Goal: Task Accomplishment & Management: Manage account settings

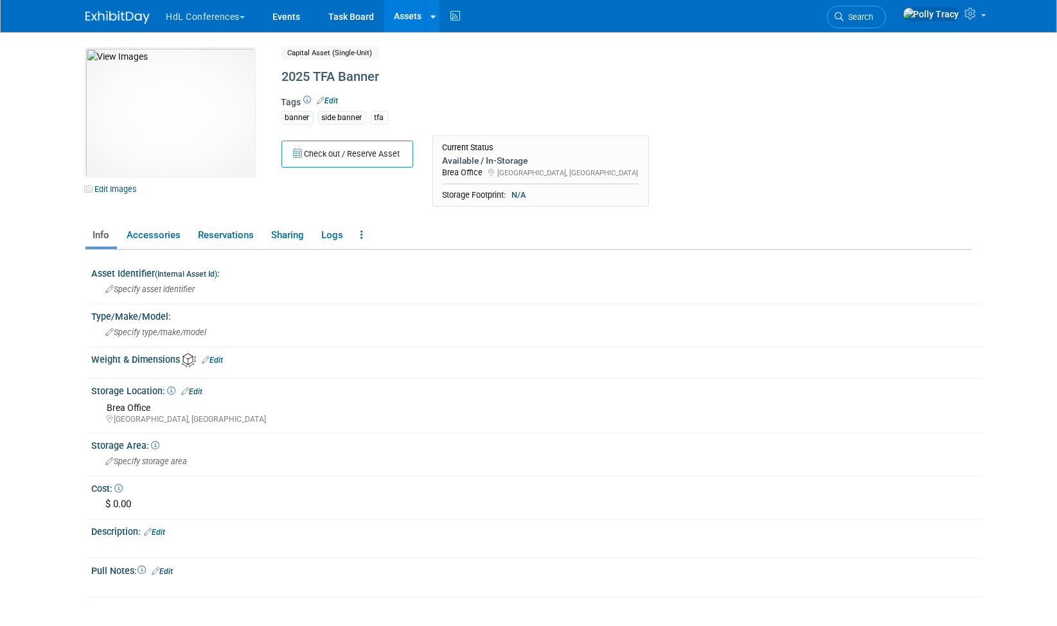
click at [194, 22] on button "HdL Conferences" at bounding box center [213, 14] width 96 height 28
click at [213, 18] on button "HdL Conferences" at bounding box center [213, 14] width 96 height 28
click at [206, 76] on link "HdL Conferences" at bounding box center [236, 77] width 141 height 18
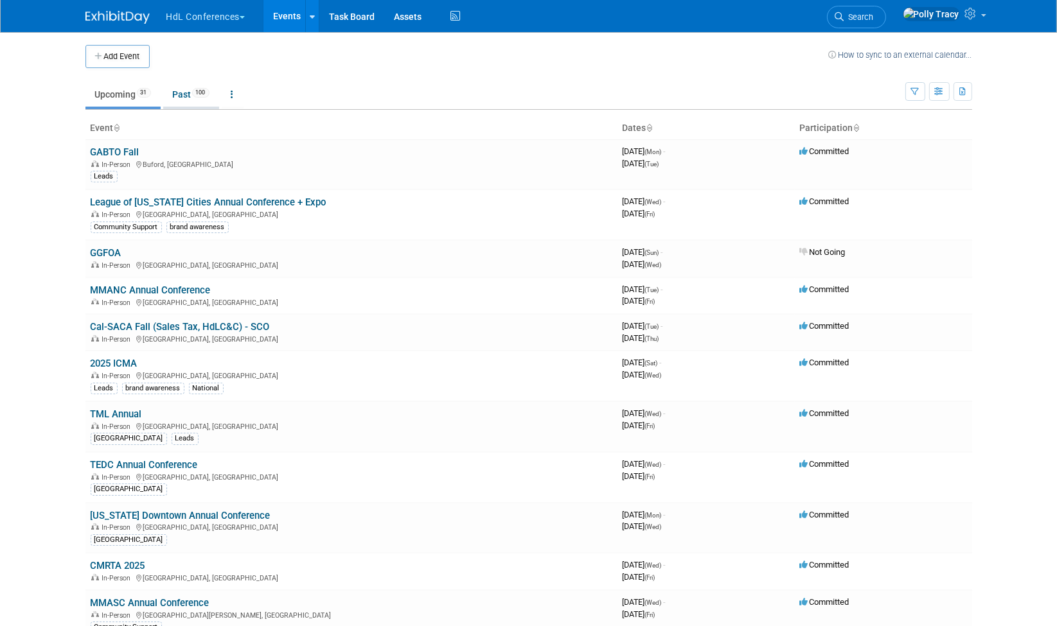
click at [183, 97] on link "Past 100" at bounding box center [191, 94] width 56 height 24
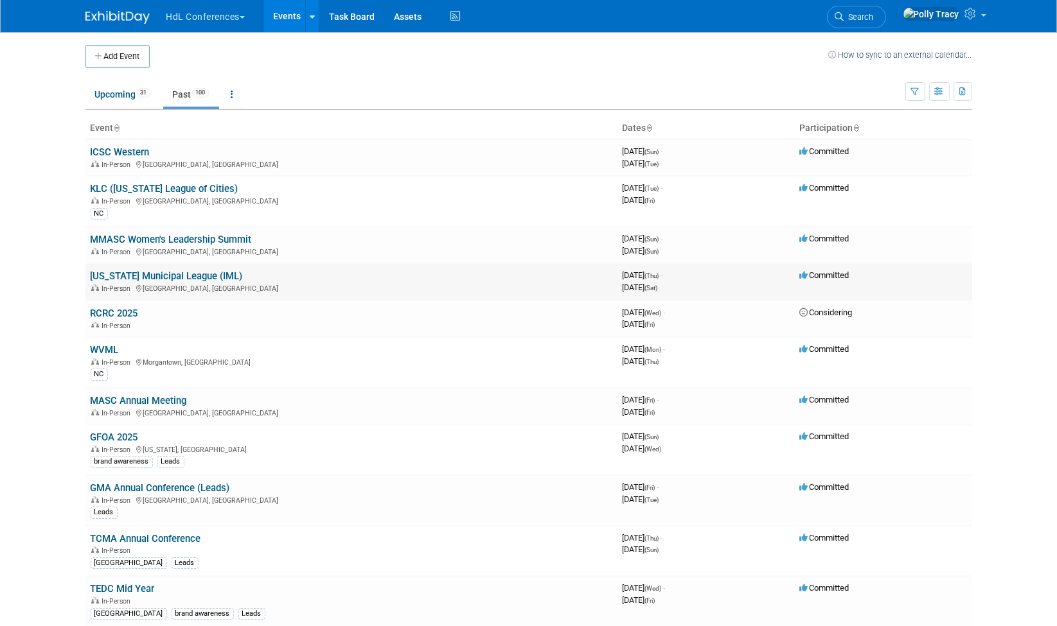
click at [155, 275] on link "Illinois Municipal League (IML)" at bounding box center [167, 276] width 152 height 12
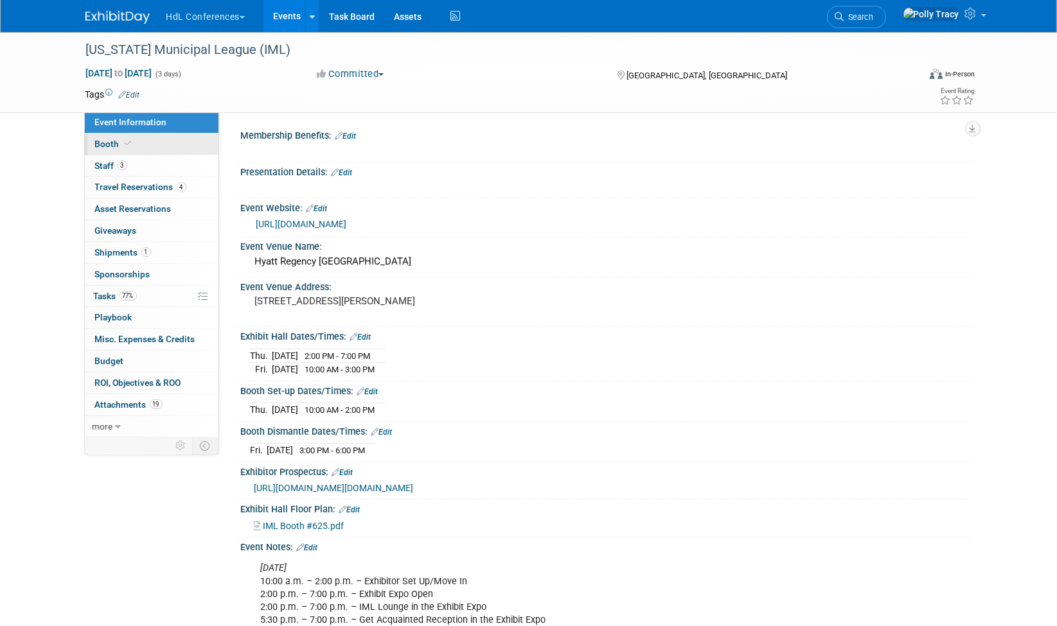
click at [117, 139] on span "Booth" at bounding box center [114, 144] width 39 height 10
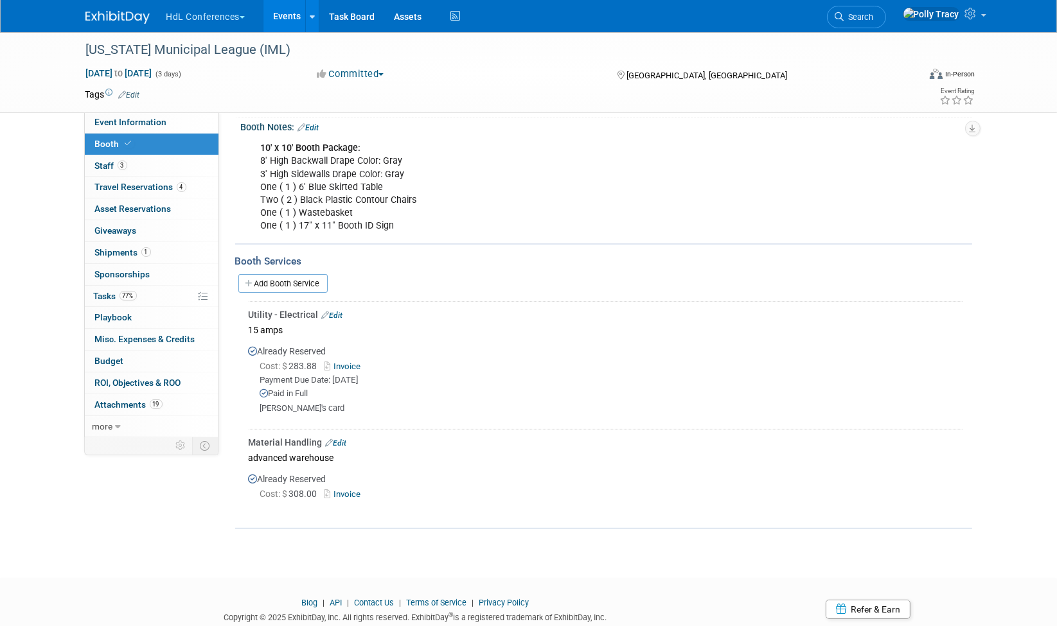
scroll to position [197, 0]
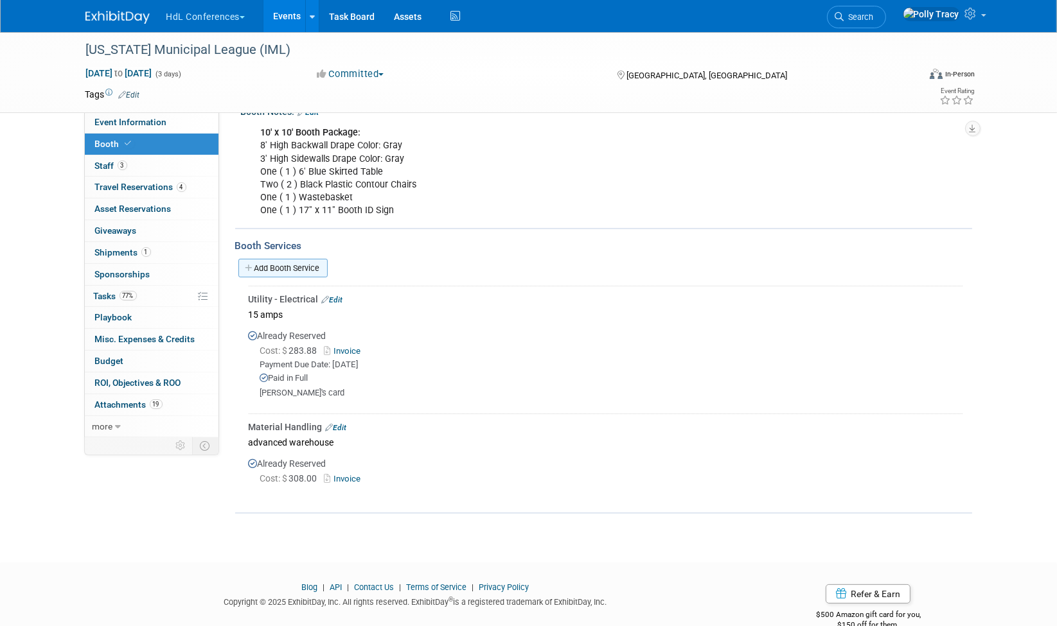
click at [265, 262] on link "Add Booth Service" at bounding box center [282, 268] width 89 height 19
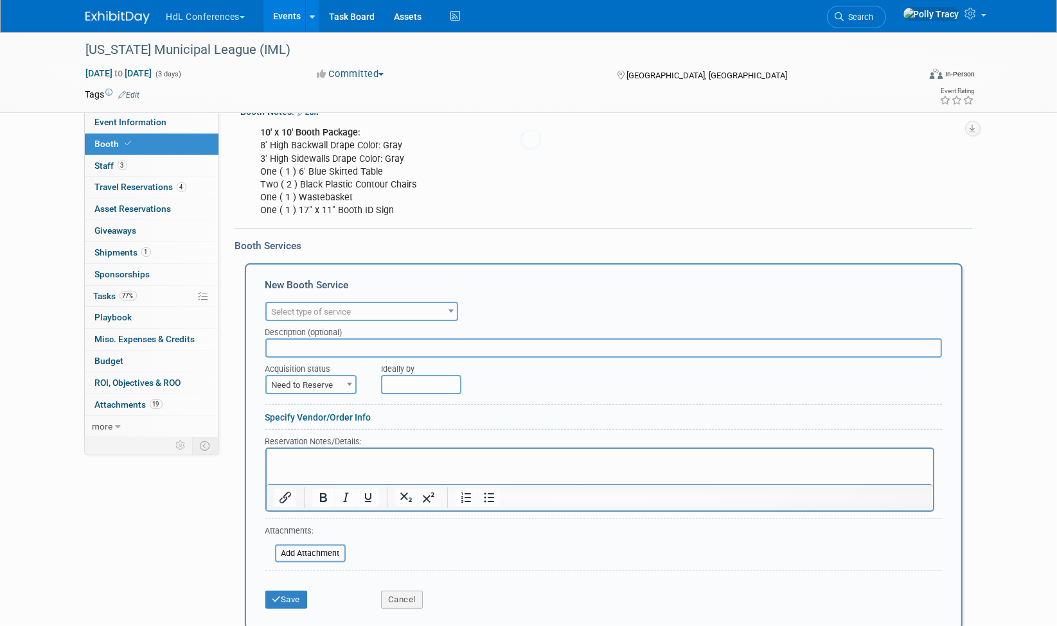
scroll to position [0, 0]
click at [296, 307] on span "Select type of service" at bounding box center [312, 312] width 80 height 10
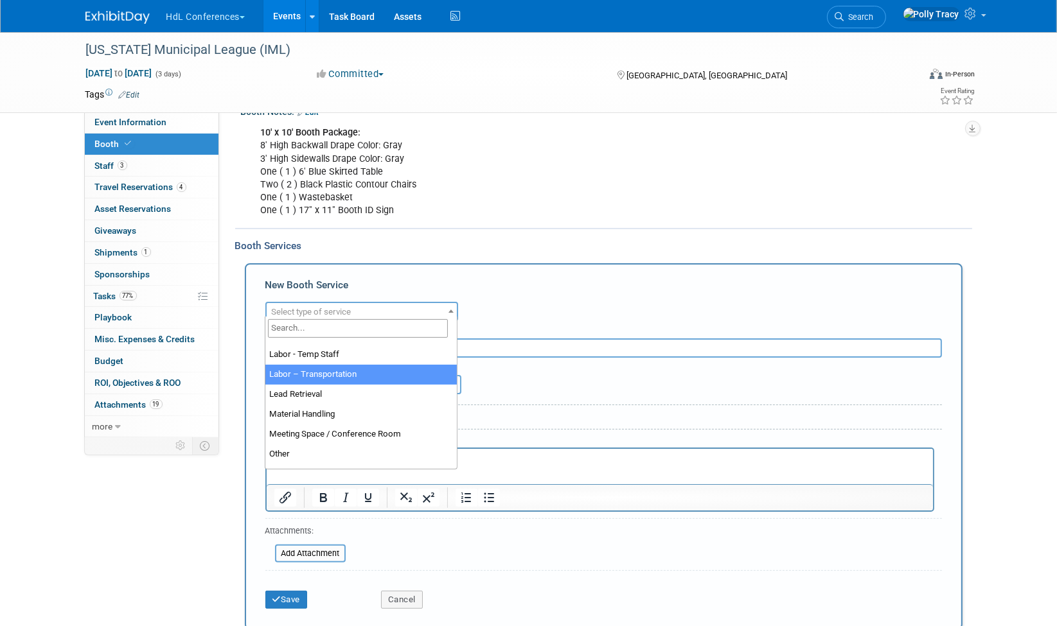
scroll to position [329, 0]
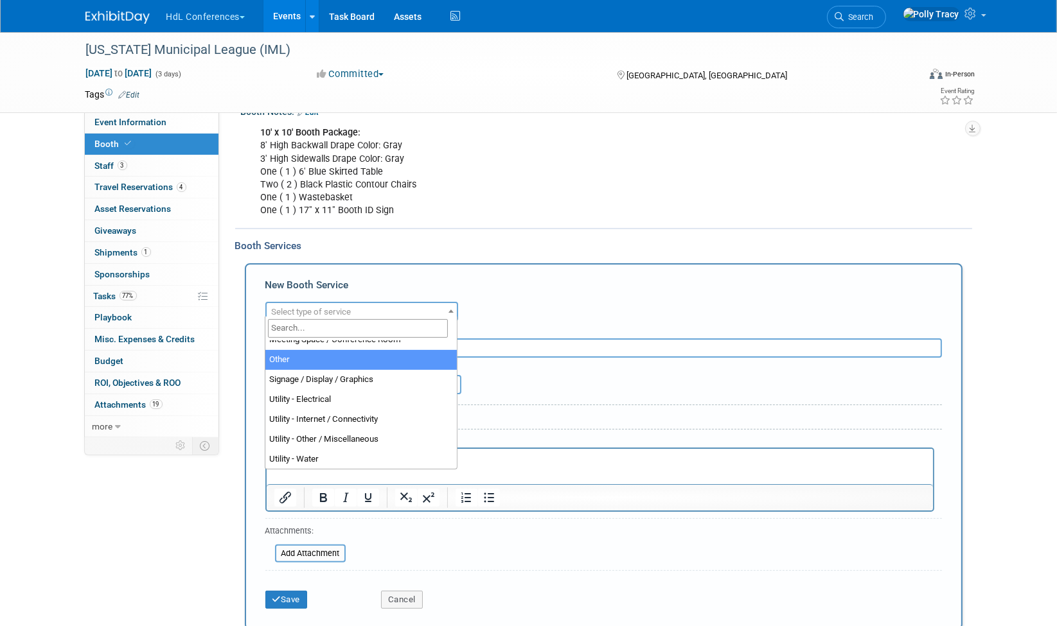
select select "1"
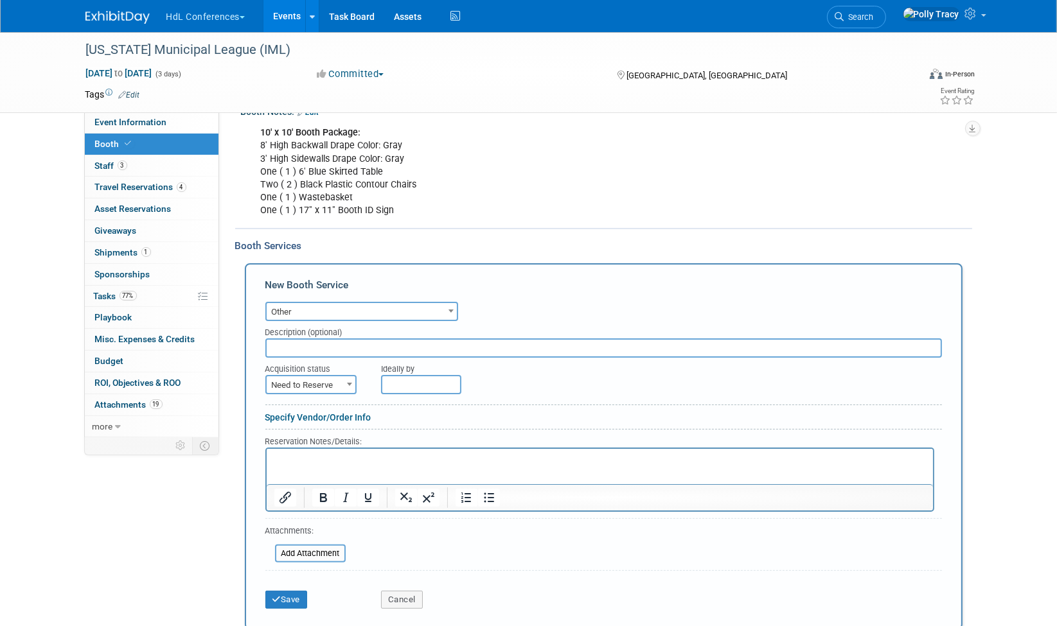
click at [299, 339] on input "text" at bounding box center [603, 348] width 677 height 19
type input "All charges"
drag, startPoint x: 328, startPoint y: 382, endPoint x: 299, endPoint y: 387, distance: 30.0
click at [299, 387] on span "Need to Reserve" at bounding box center [311, 385] width 89 height 18
select select "2"
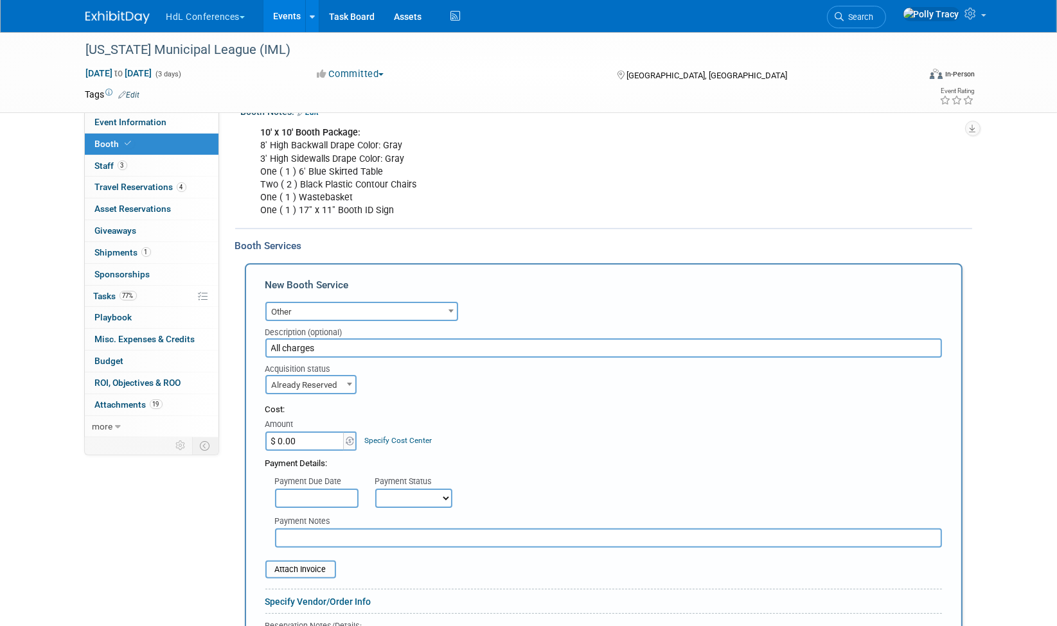
click at [297, 432] on input "$ 0.00" at bounding box center [305, 441] width 80 height 19
type input "$ 716.88"
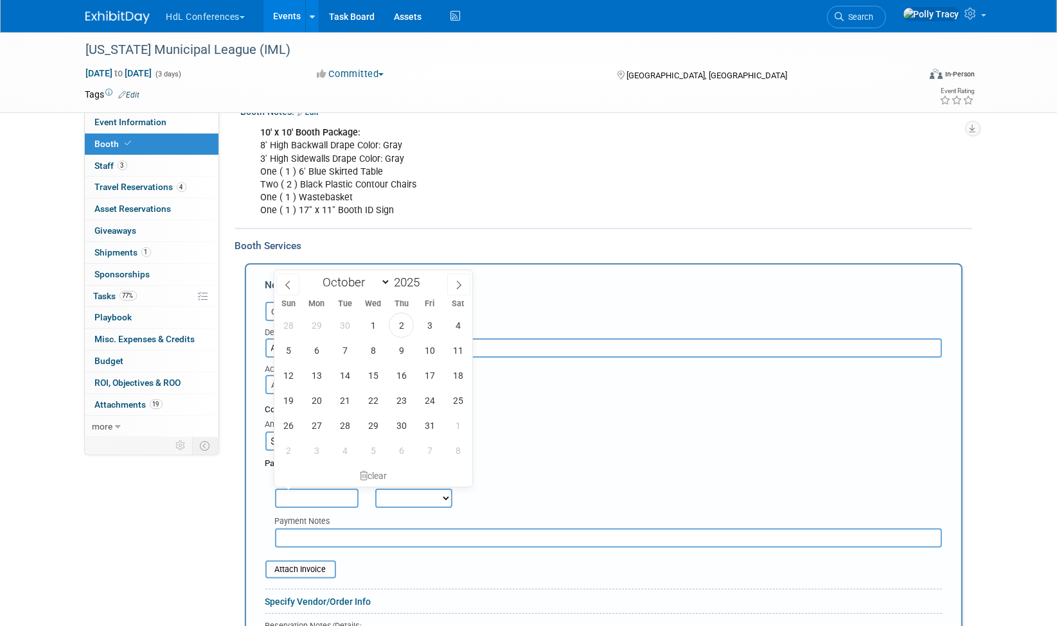
drag, startPoint x: 318, startPoint y: 488, endPoint x: 292, endPoint y: 497, distance: 27.6
click at [292, 497] on input "text" at bounding box center [317, 498] width 84 height 19
click at [405, 325] on span "2" at bounding box center [401, 325] width 25 height 25
type input "Oct 2, 2025"
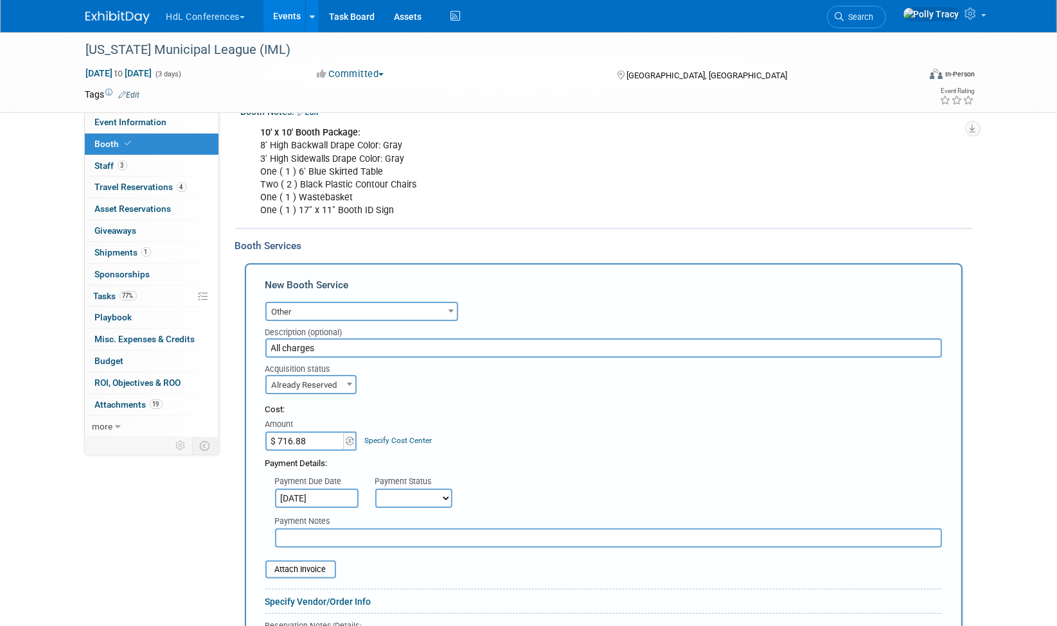
click at [403, 497] on select "Not Paid Yet Partially Paid Paid in Full" at bounding box center [413, 498] width 77 height 19
select select "1"
click at [375, 489] on select "Not Paid Yet Partially Paid Paid in Full" at bounding box center [413, 498] width 77 height 19
click at [374, 529] on input "text" at bounding box center [608, 538] width 667 height 19
type input "Johnny's Card"
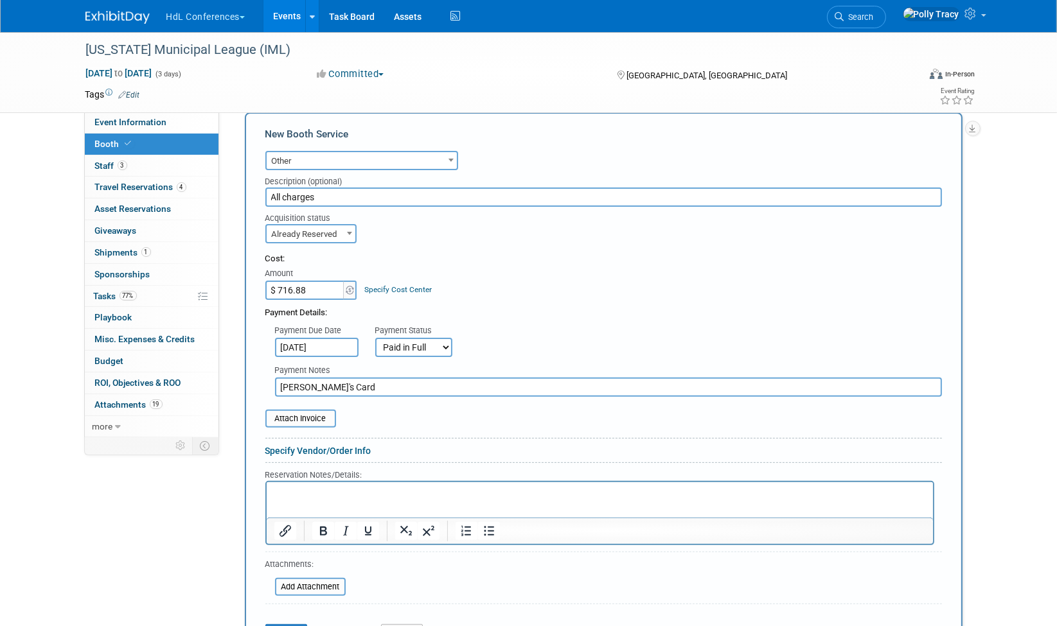
scroll to position [350, 0]
click at [324, 412] on input "file" at bounding box center [258, 417] width 153 height 15
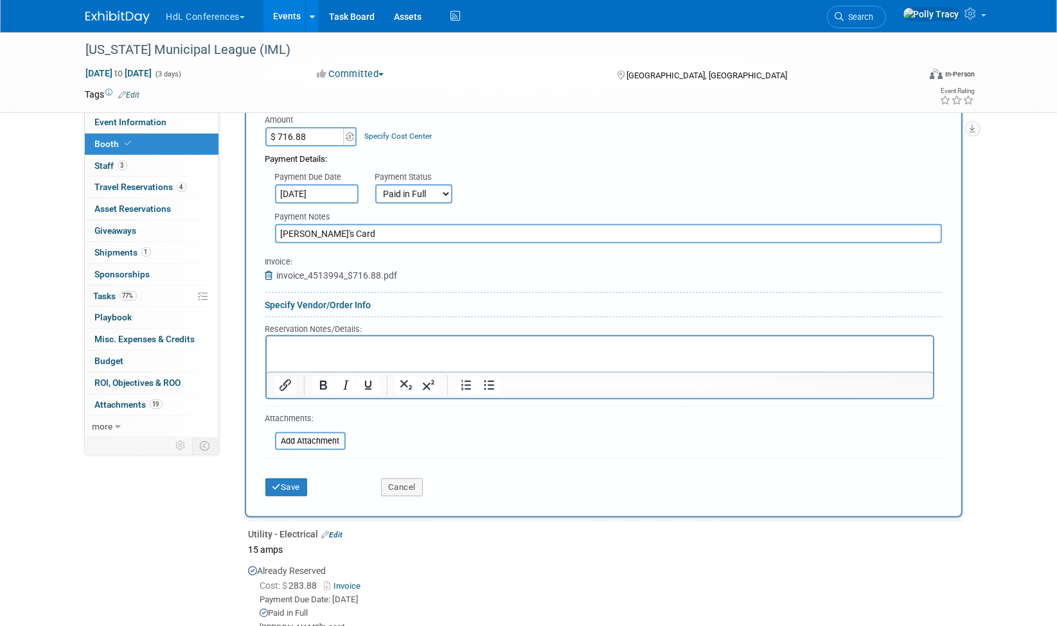
scroll to position [530, 0]
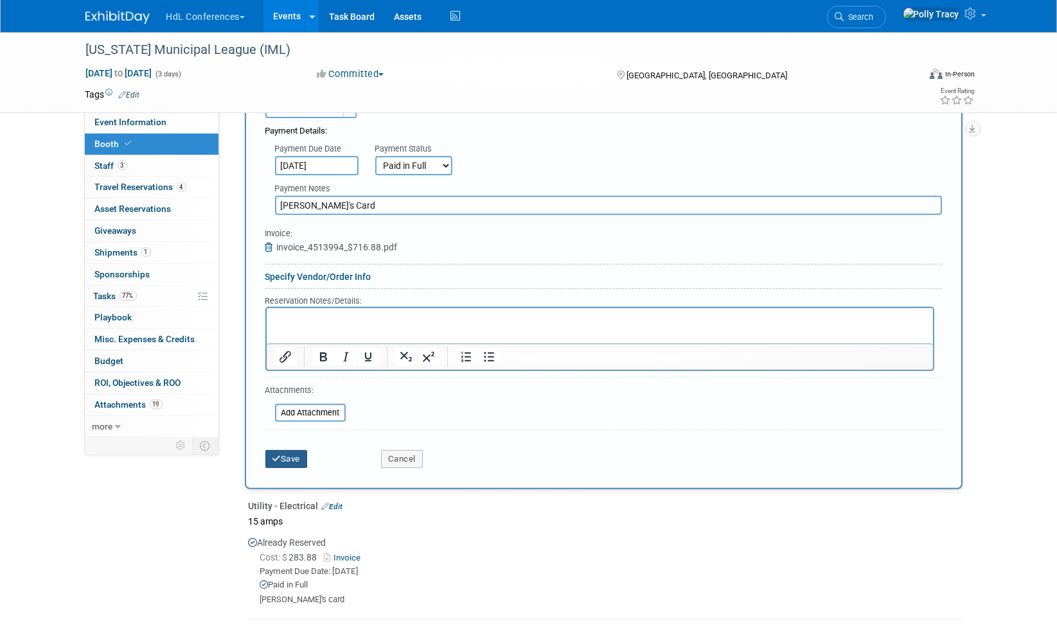
click at [290, 455] on button "Save" at bounding box center [286, 459] width 42 height 18
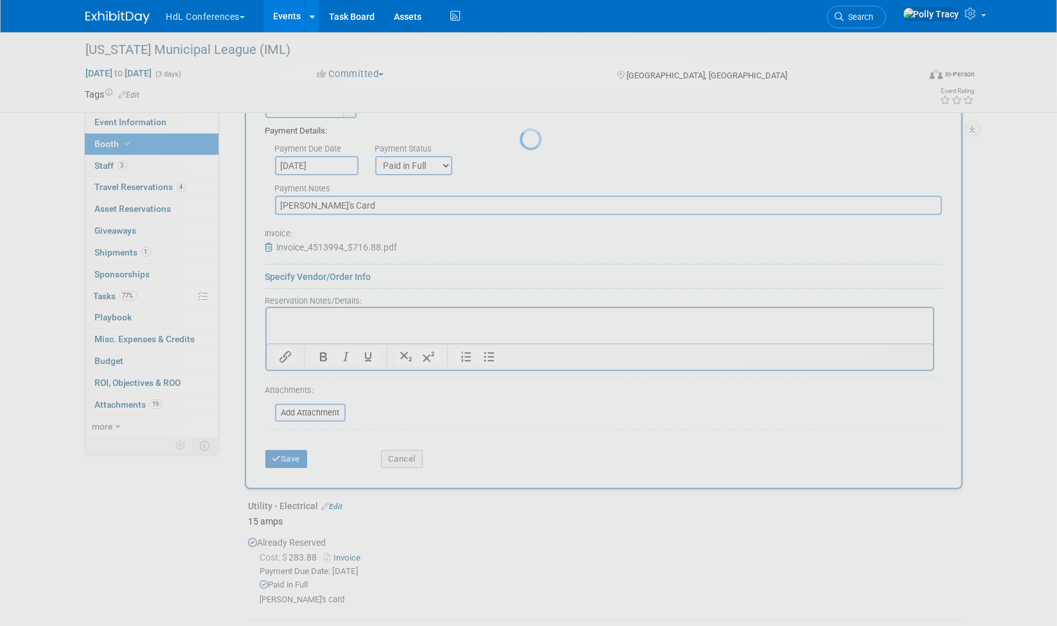
scroll to position [344, 0]
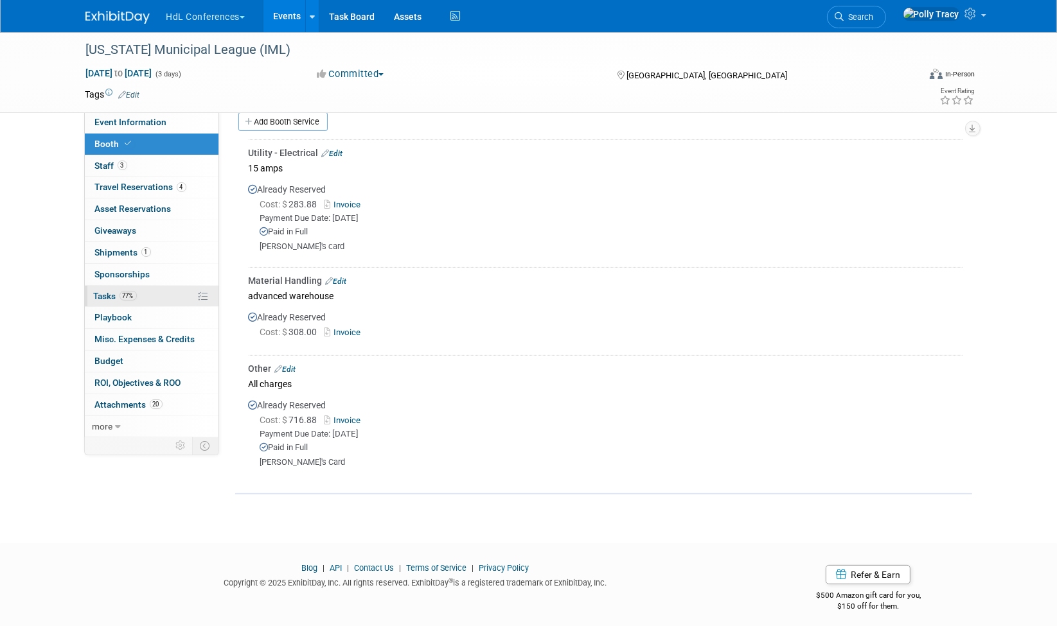
click at [111, 293] on span "Tasks 77%" at bounding box center [115, 296] width 43 height 10
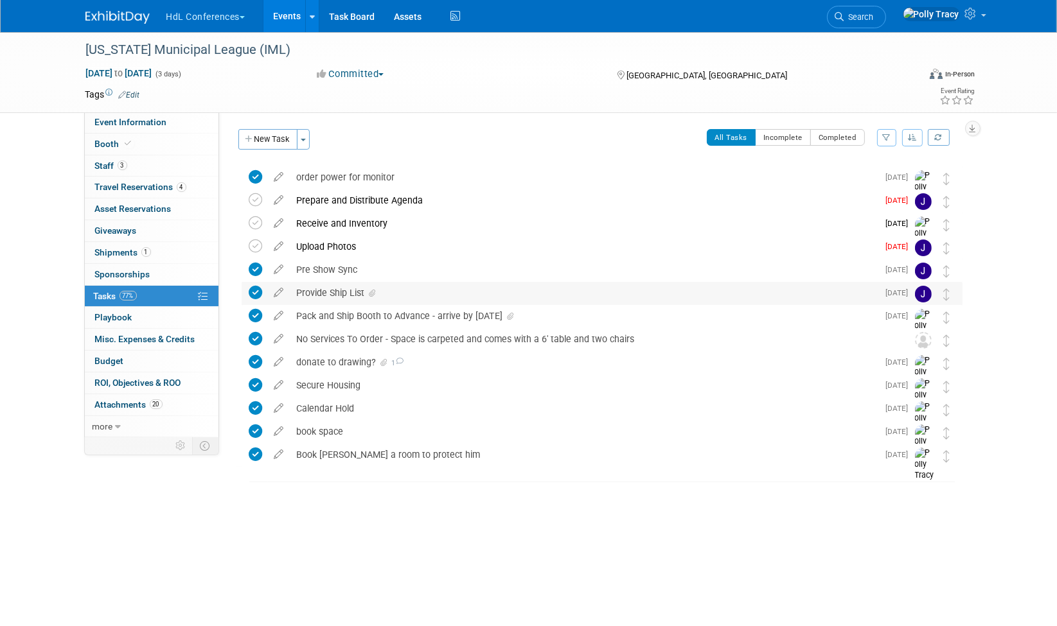
click at [337, 297] on div "Provide Ship List" at bounding box center [584, 293] width 588 height 22
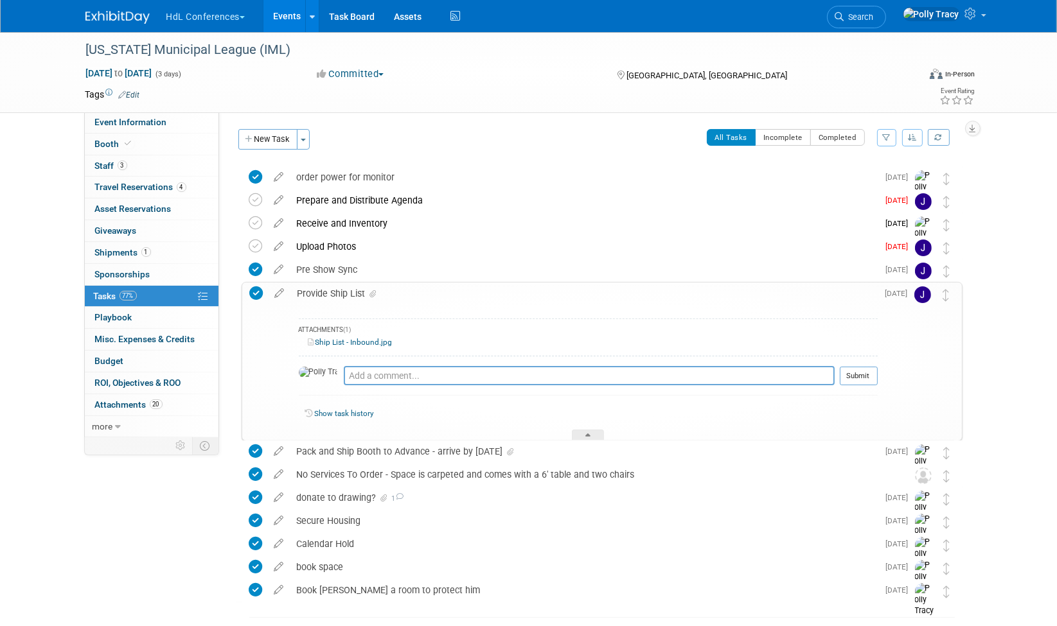
click at [333, 341] on link "Ship List - Inbound.jpg" at bounding box center [350, 342] width 84 height 9
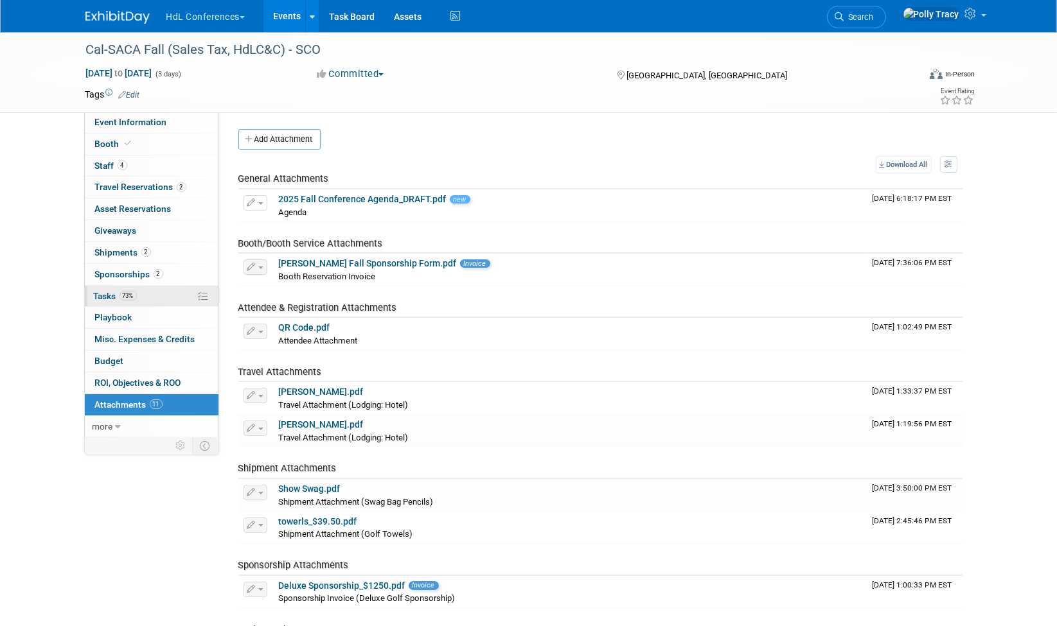
click at [111, 291] on span "Tasks 73%" at bounding box center [115, 296] width 43 height 10
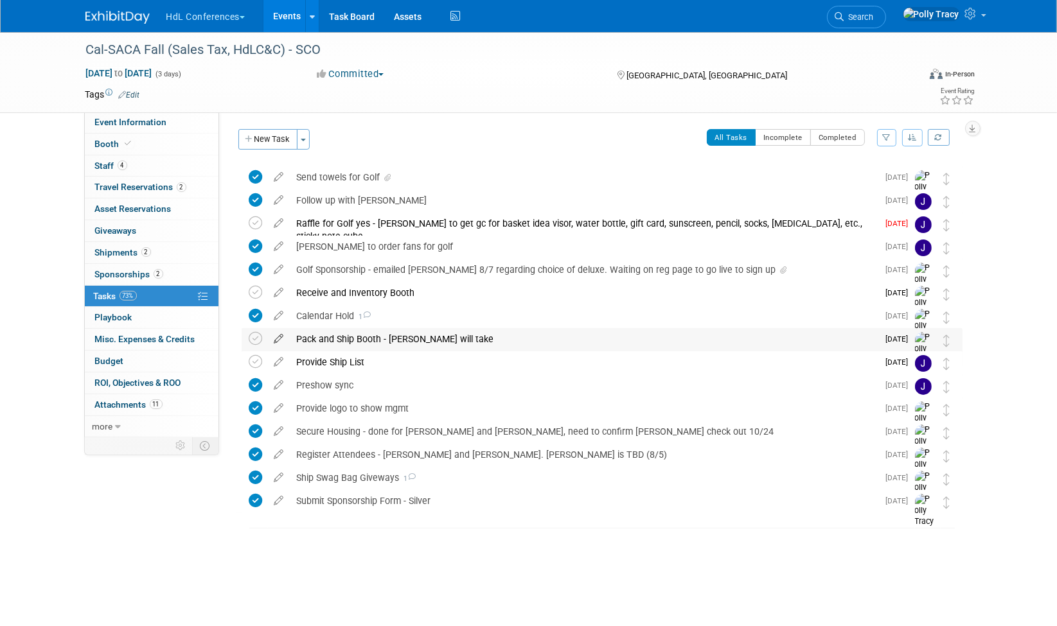
click at [275, 341] on icon at bounding box center [279, 336] width 22 height 16
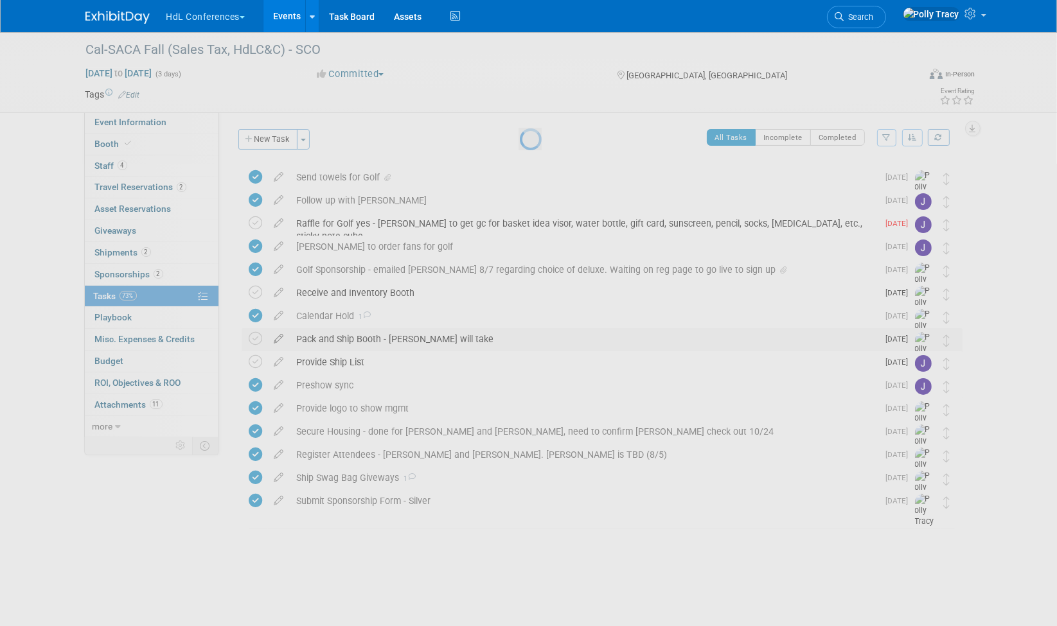
select select "9"
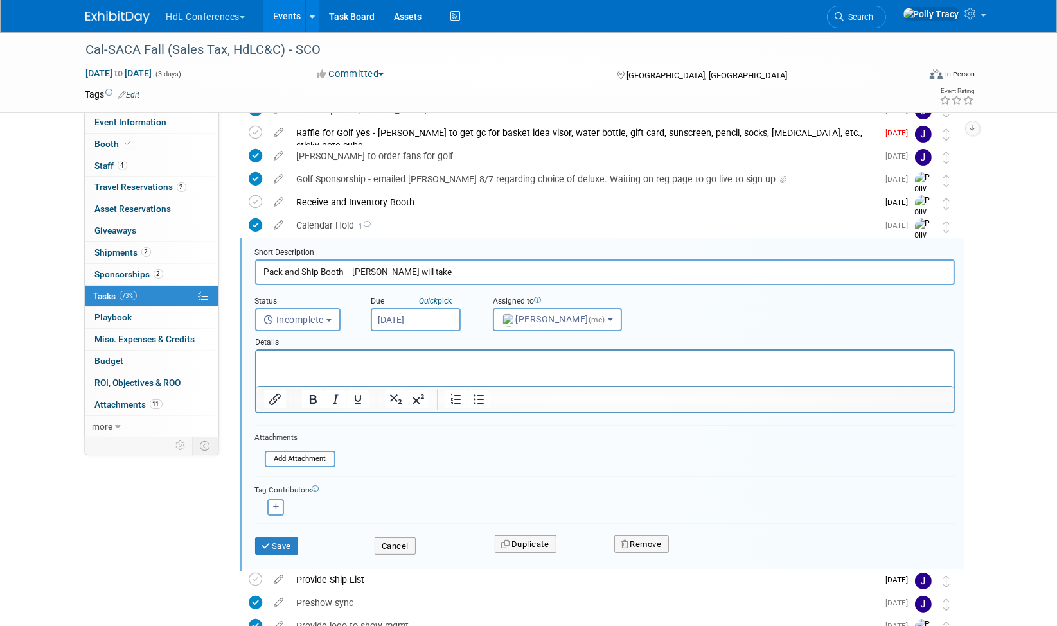
scroll to position [140, 0]
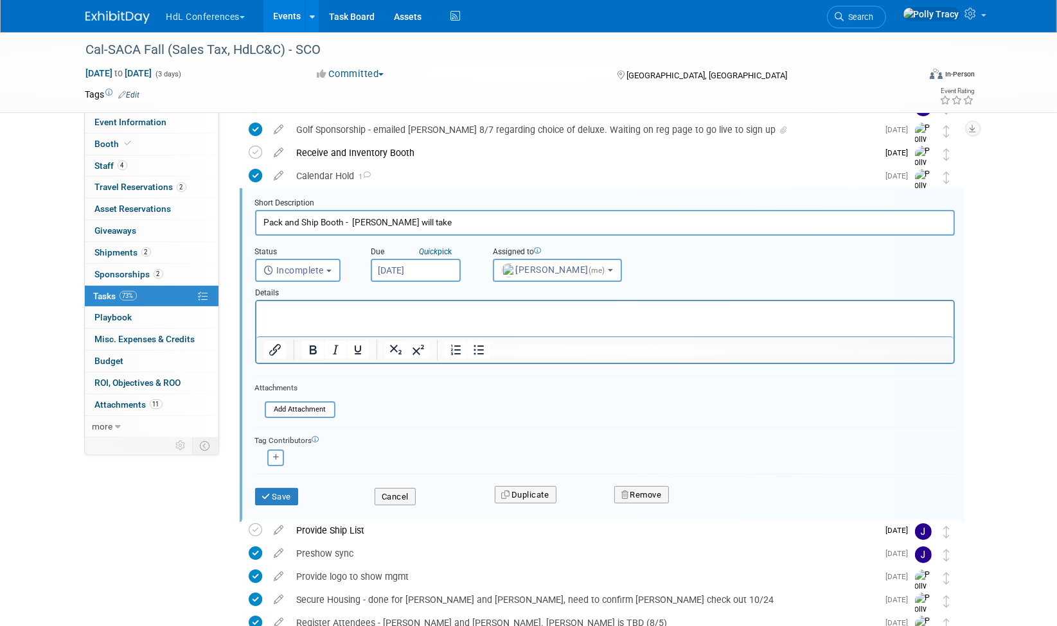
click at [393, 260] on input "Oct 14, 2025" at bounding box center [416, 270] width 90 height 23
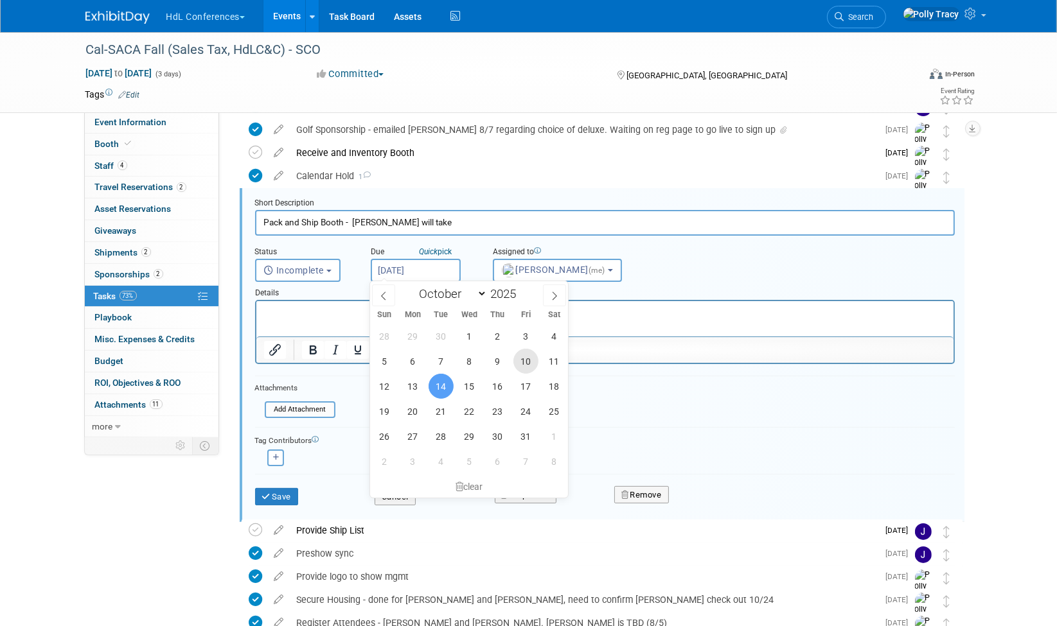
click at [534, 361] on span "10" at bounding box center [525, 361] width 25 height 25
type input "[DATE]"
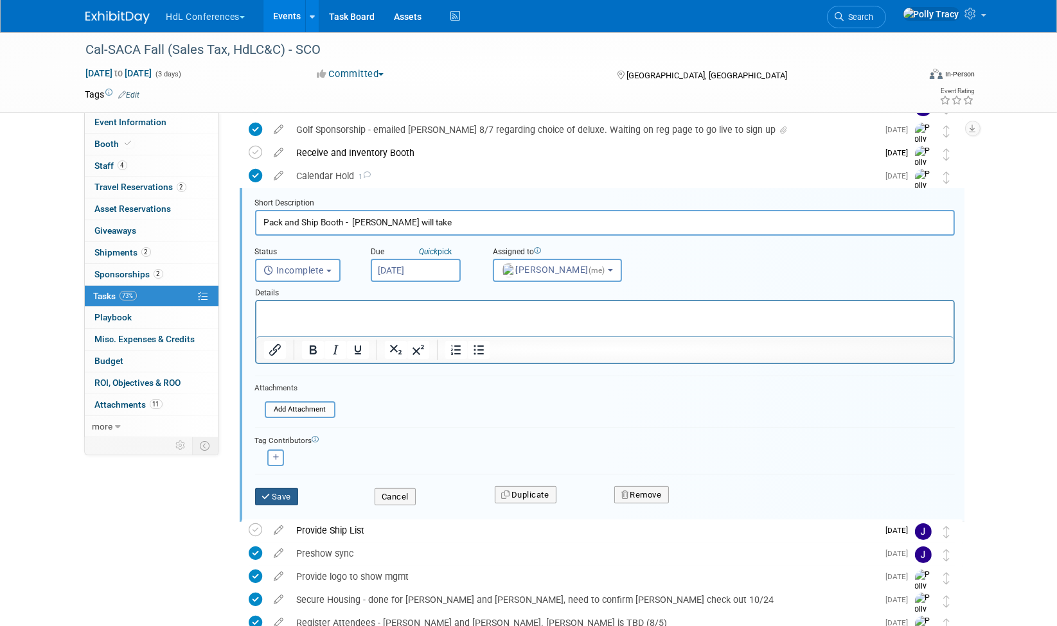
click at [292, 490] on button "Save" at bounding box center [277, 497] width 44 height 18
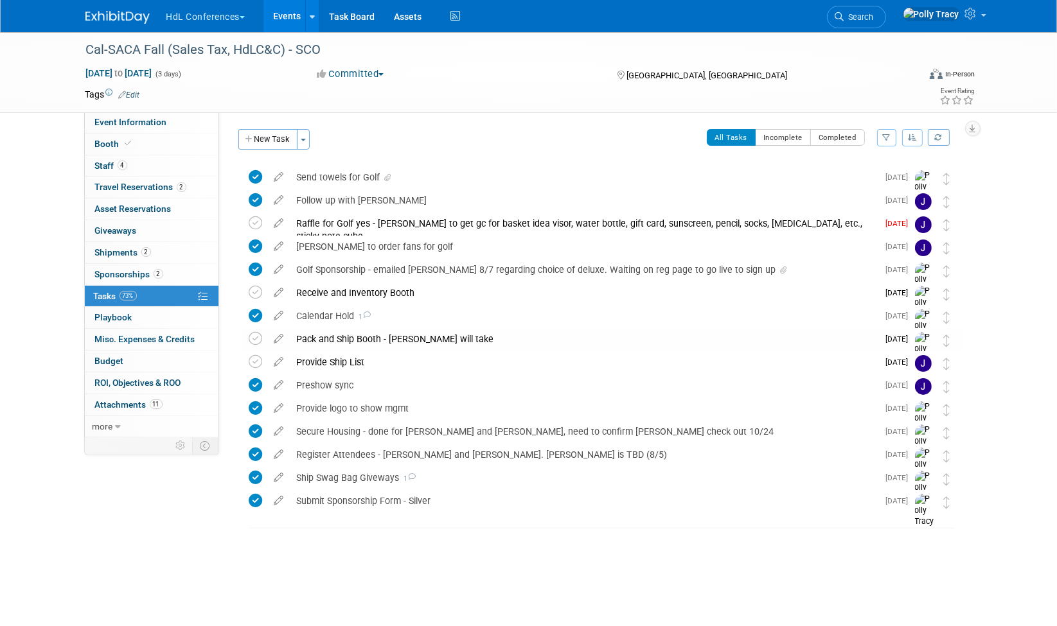
scroll to position [0, 0]
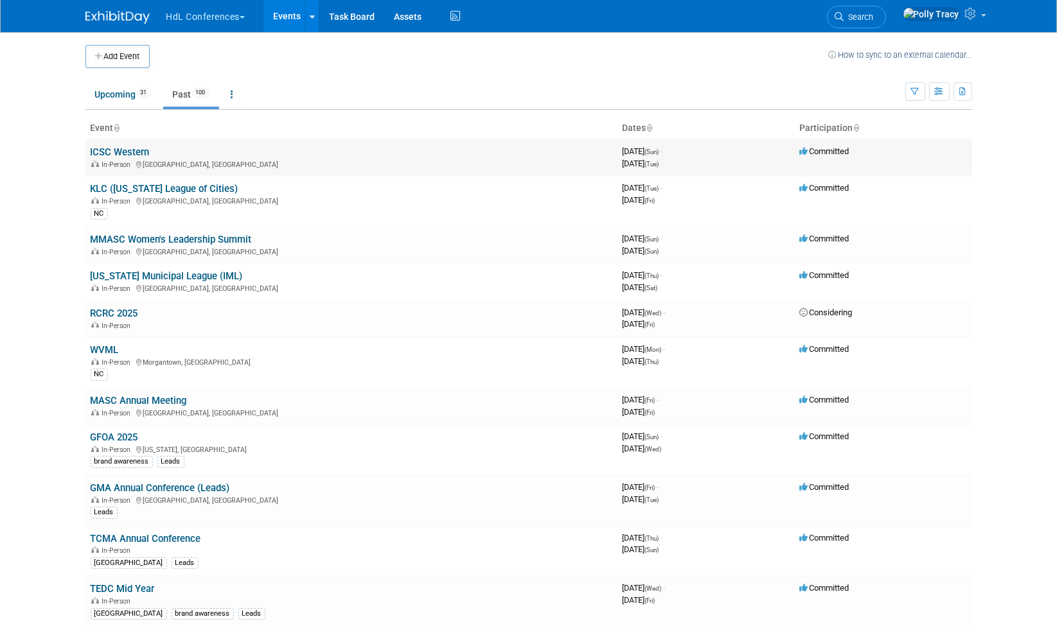
click at [123, 152] on link "ICSC Western" at bounding box center [120, 152] width 59 height 12
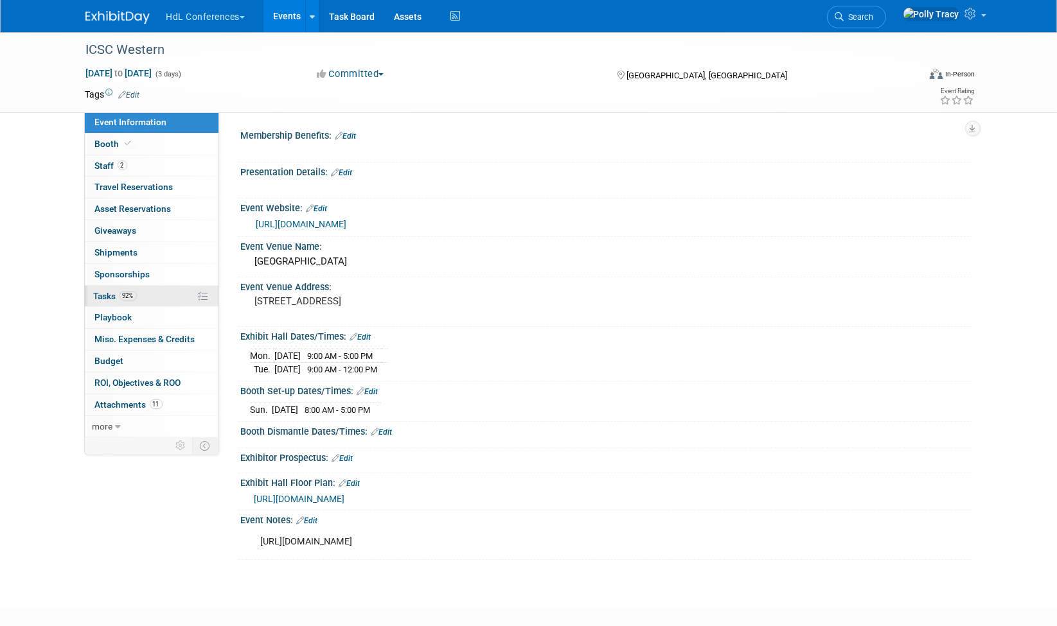
click at [106, 291] on span "Tasks 92%" at bounding box center [115, 296] width 43 height 10
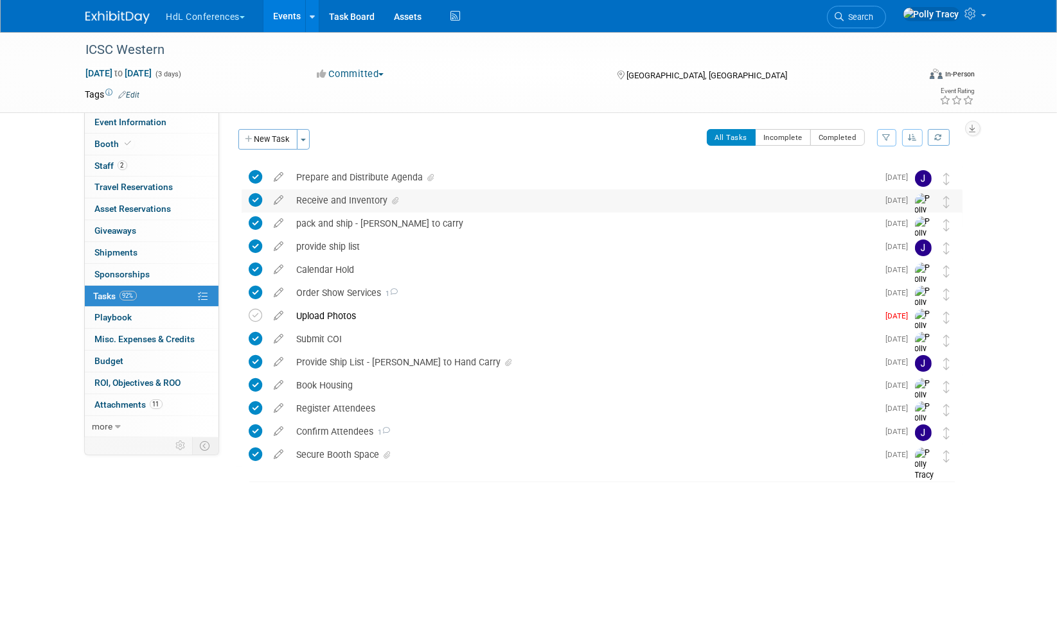
click at [370, 199] on div "Receive and Inventory" at bounding box center [584, 201] width 588 height 22
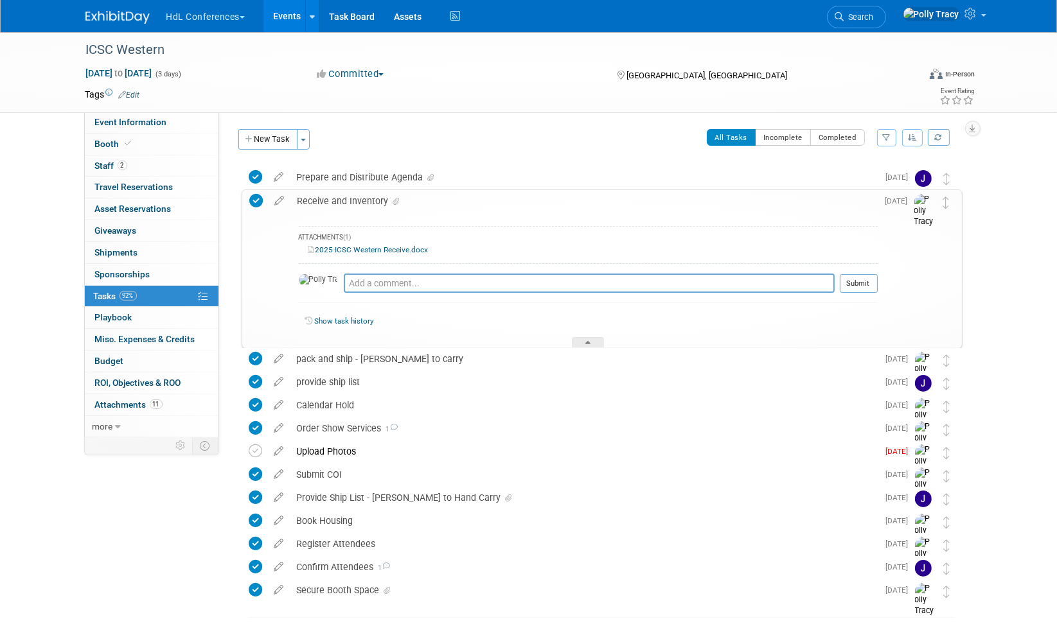
click at [354, 247] on link "2025 ICSC Western Receive.docx" at bounding box center [368, 249] width 120 height 9
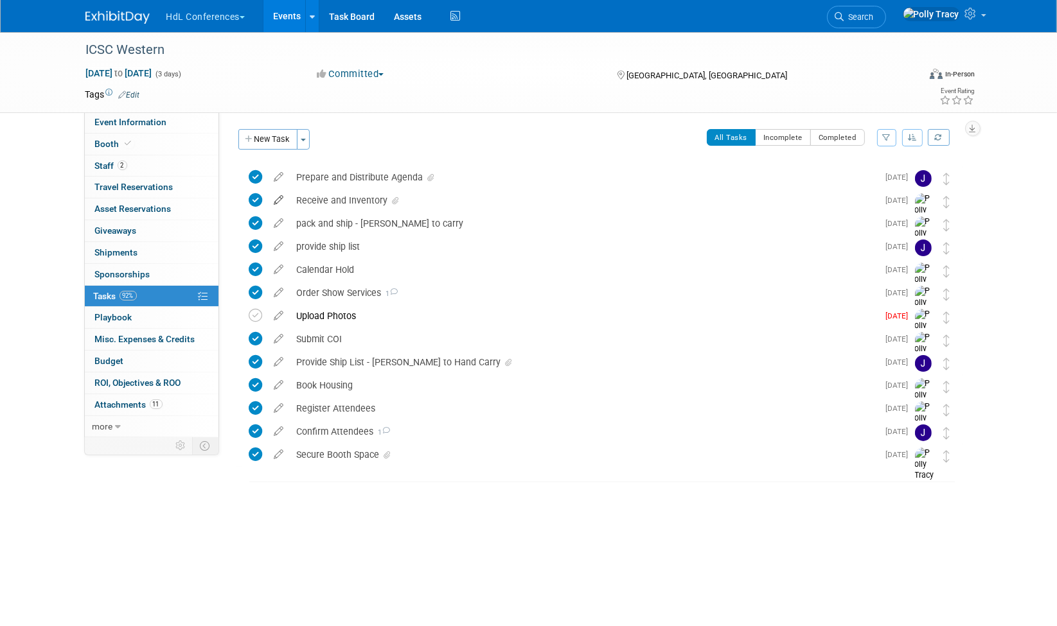
click at [278, 197] on icon at bounding box center [279, 198] width 22 height 16
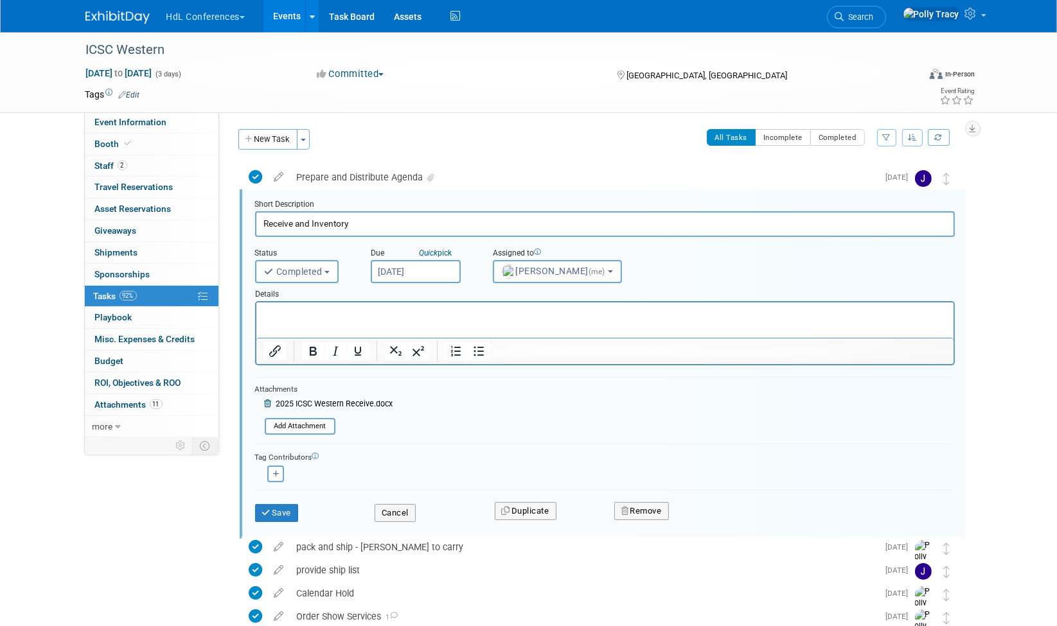
scroll to position [1, 0]
click at [299, 319] on html at bounding box center [604, 309] width 697 height 17
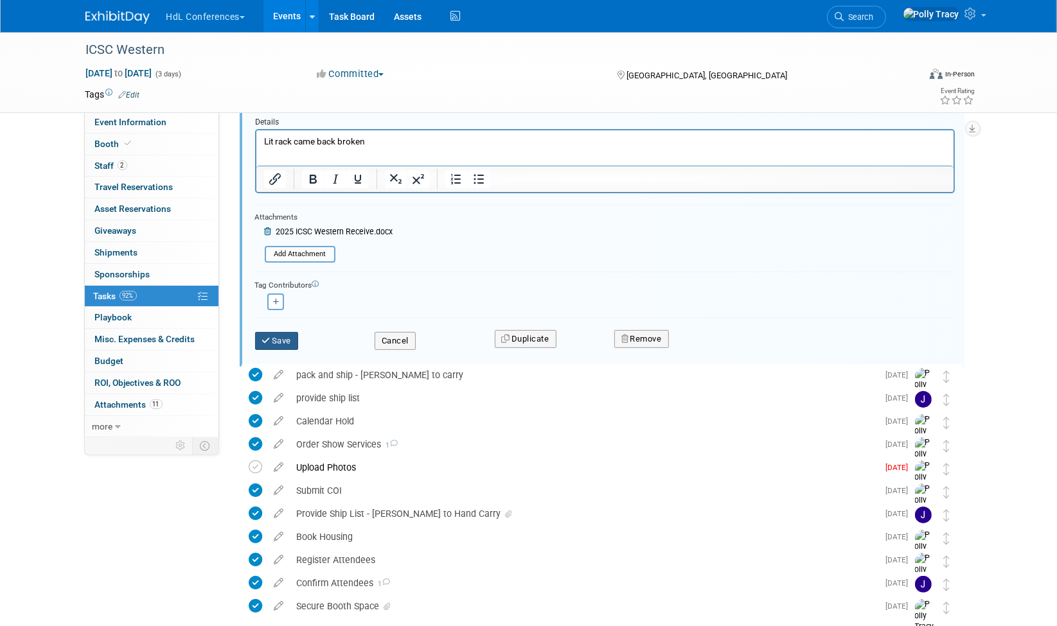
scroll to position [183, 0]
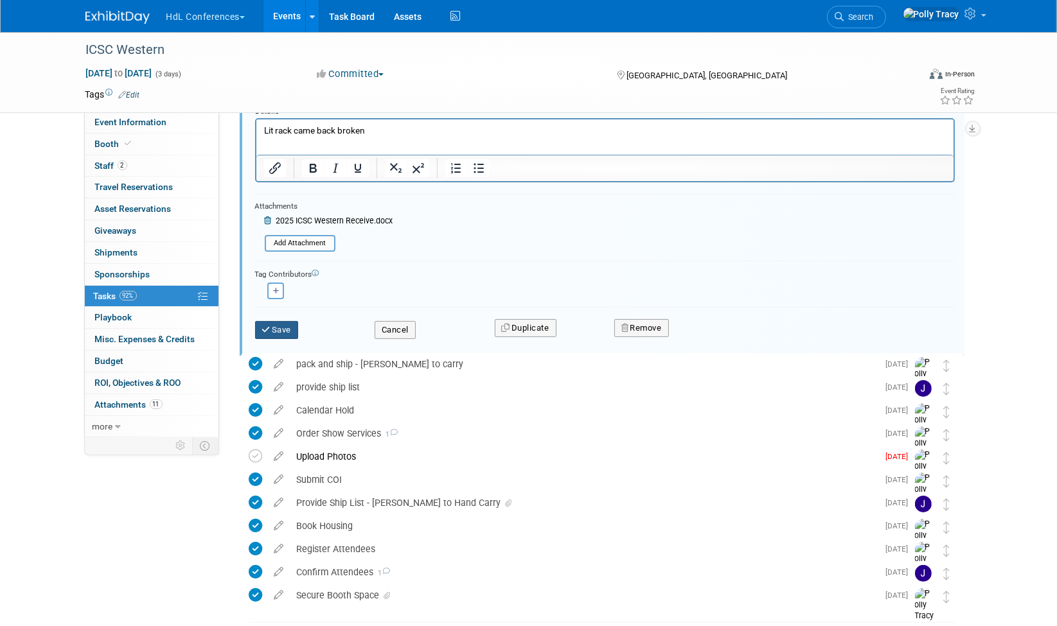
click at [291, 324] on button "Save" at bounding box center [277, 330] width 44 height 18
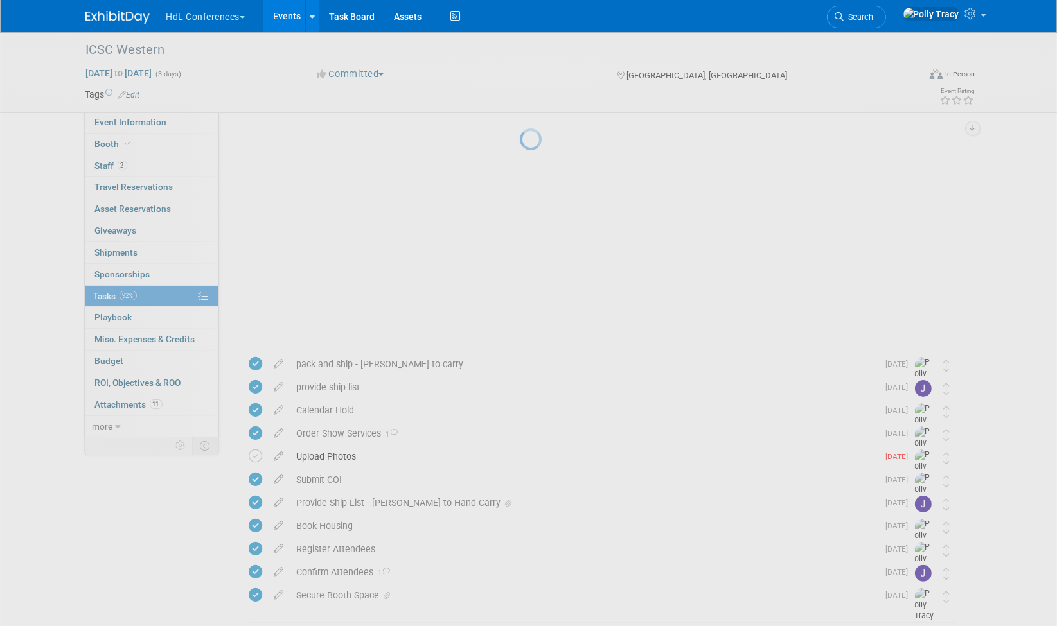
scroll to position [0, 0]
